Goal: Find specific page/section: Find specific page/section

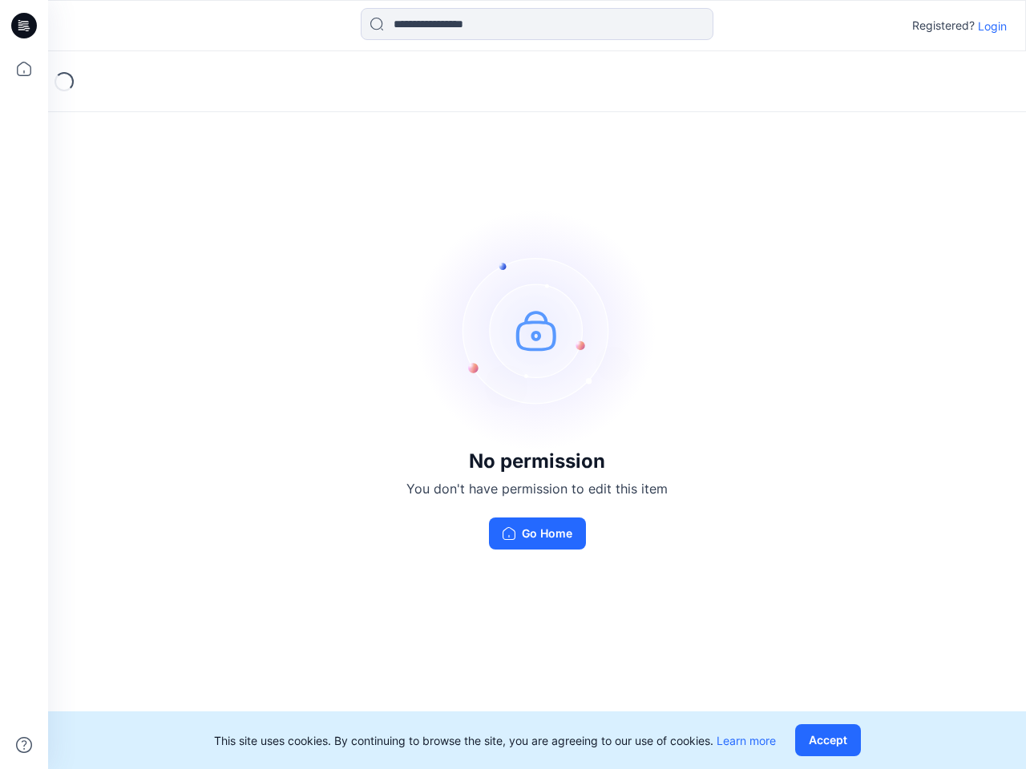
click at [513, 385] on img at bounding box center [537, 330] width 240 height 240
click at [25, 26] on icon at bounding box center [26, 26] width 6 height 1
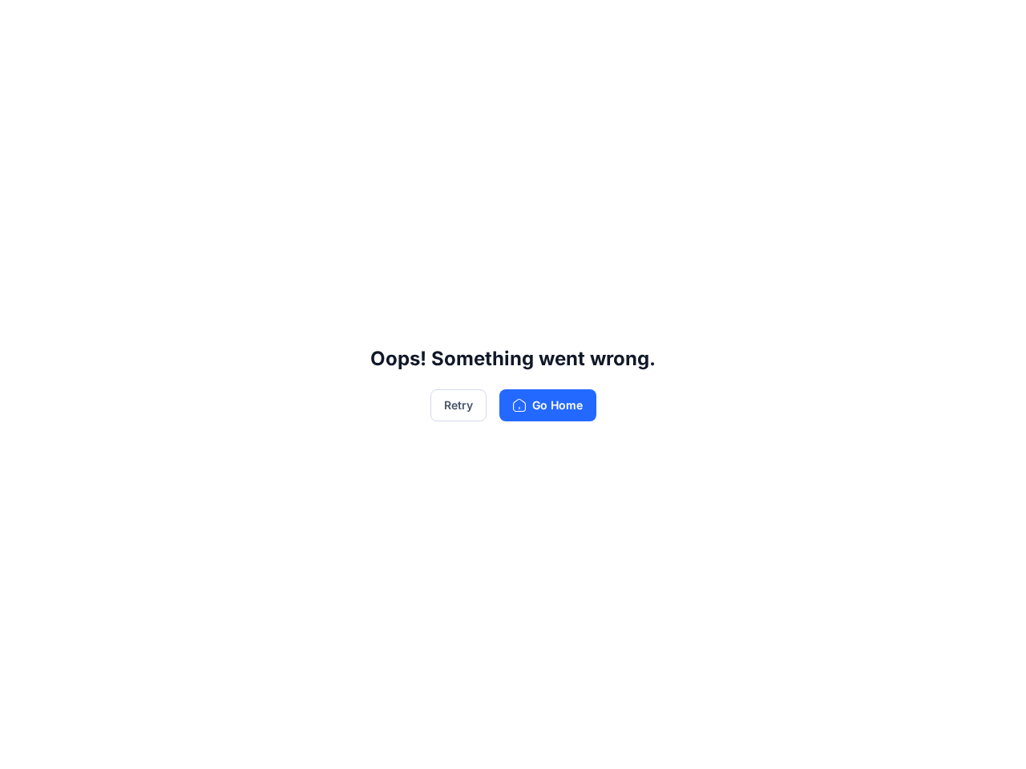
click at [24, 69] on div "Oops! Something went wrong. Retry Go Home" at bounding box center [513, 384] width 1026 height 769
click at [24, 745] on div "Oops! Something went wrong. Retry Go Home" at bounding box center [513, 384] width 1026 height 769
click at [537, 24] on div "Oops! Something went wrong. Retry Go Home" at bounding box center [513, 384] width 1026 height 769
click at [992, 26] on div "Oops! Something went wrong. Retry Go Home" at bounding box center [513, 384] width 1026 height 769
click at [831, 740] on div "Oops! Something went wrong. Retry Go Home" at bounding box center [513, 384] width 1026 height 769
